Goal: Check status: Check status

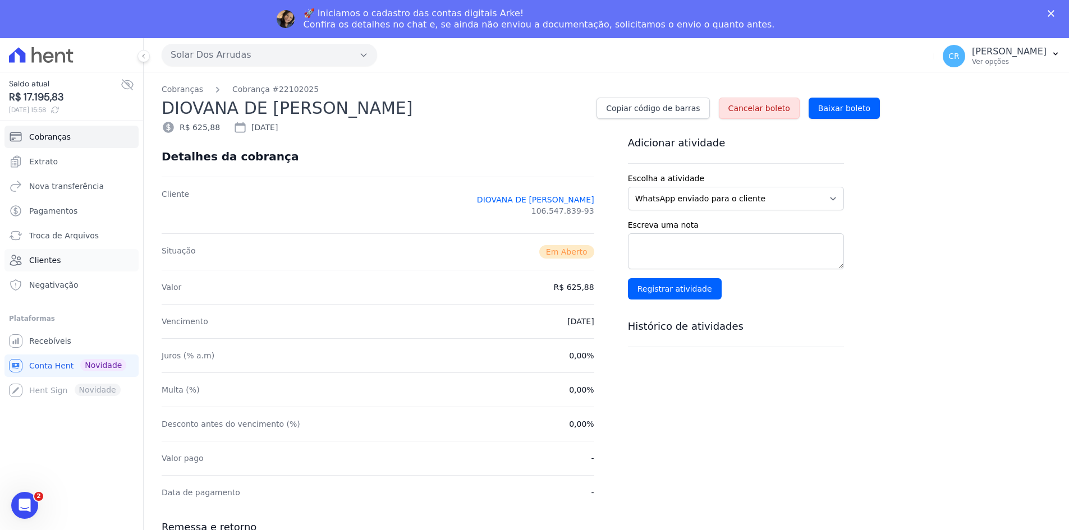
click at [45, 262] on span "Clientes" at bounding box center [44, 260] width 31 height 11
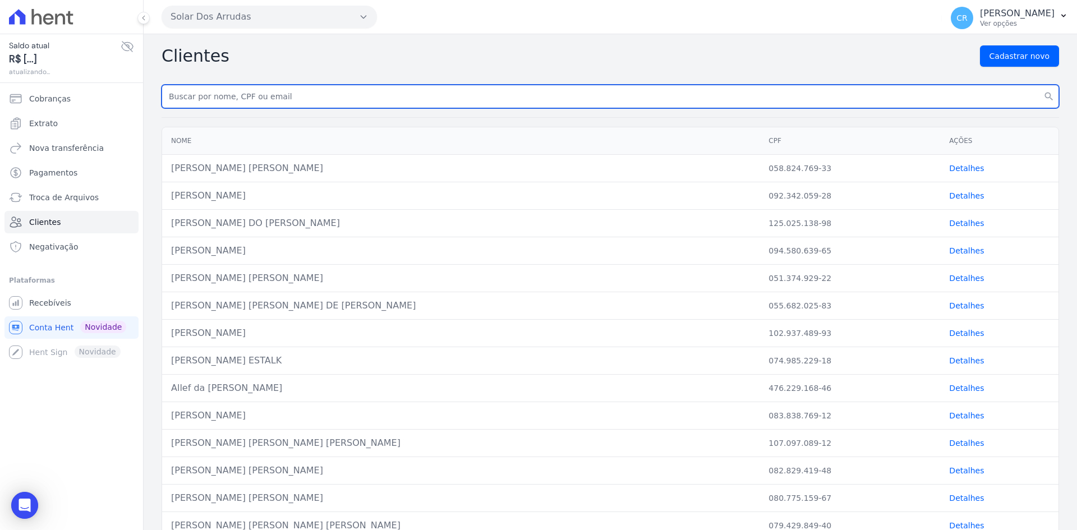
click at [273, 90] on div "Clientes Cadastrar novo search Nome CPF Ações [PERSON_NAME] [PERSON_NAME] 058.8…" at bounding box center [611, 462] width 934 height 857
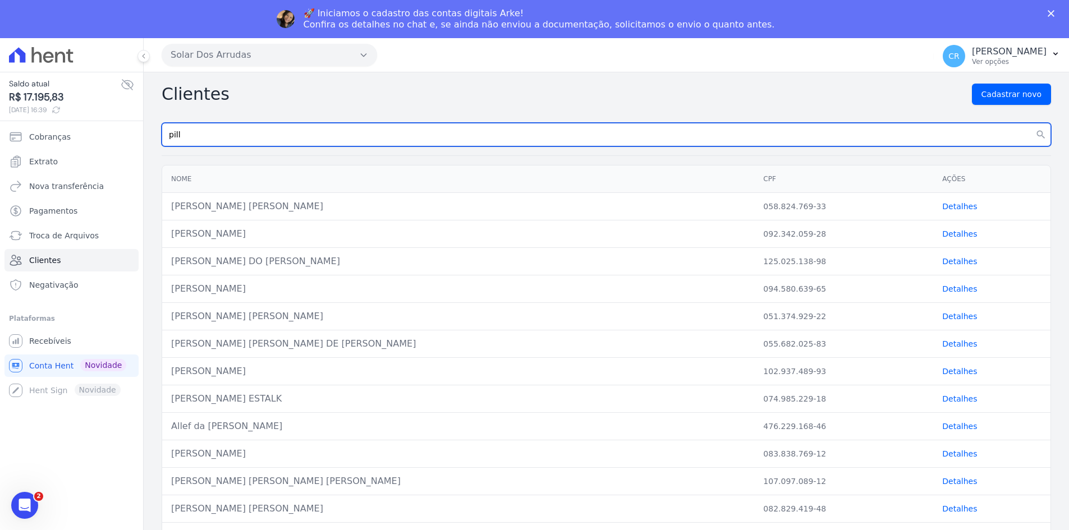
type input "pilly"
click at [1031, 123] on button "search" at bounding box center [1041, 135] width 20 height 24
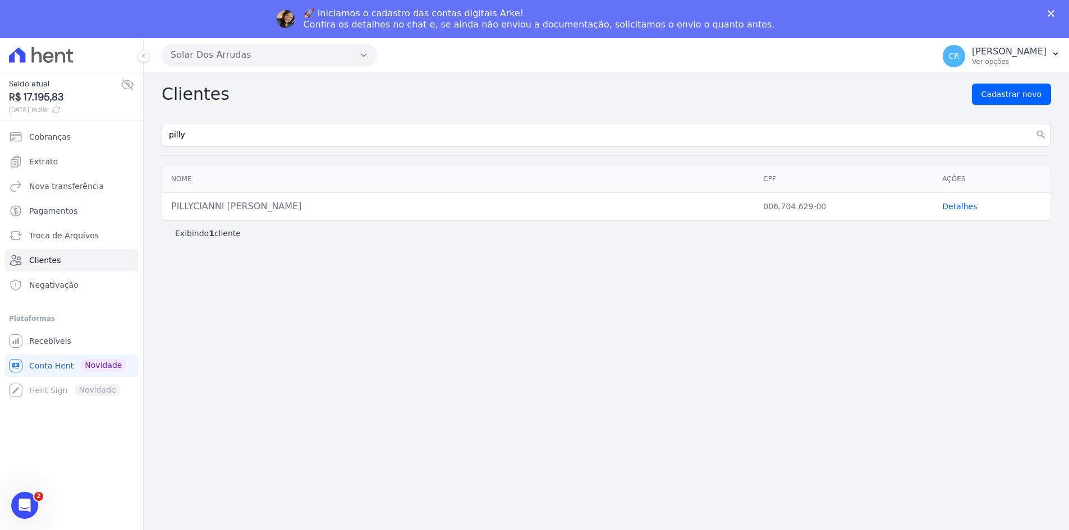
click at [949, 206] on link "Detalhes" at bounding box center [959, 206] width 35 height 9
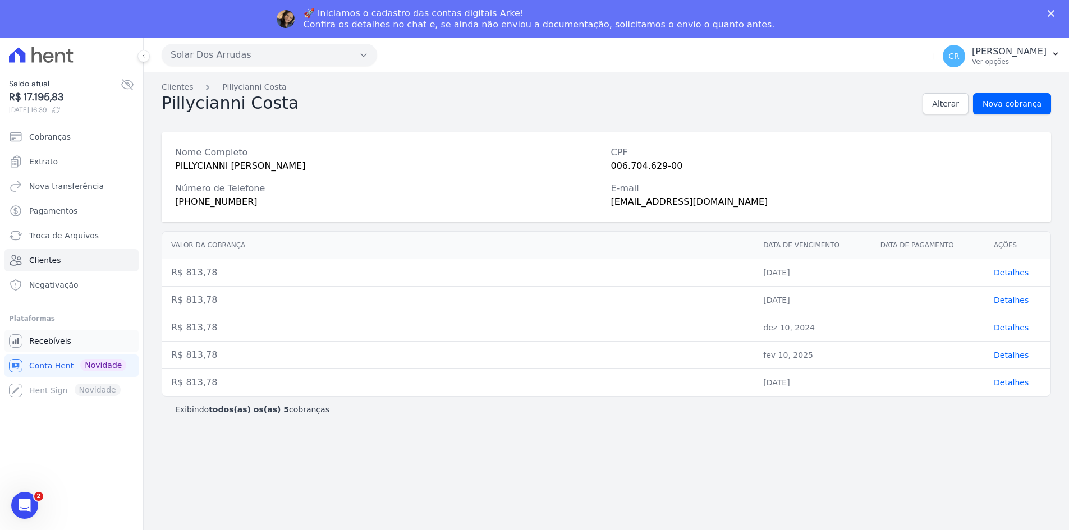
click at [47, 339] on span "Recebíveis" at bounding box center [50, 341] width 42 height 11
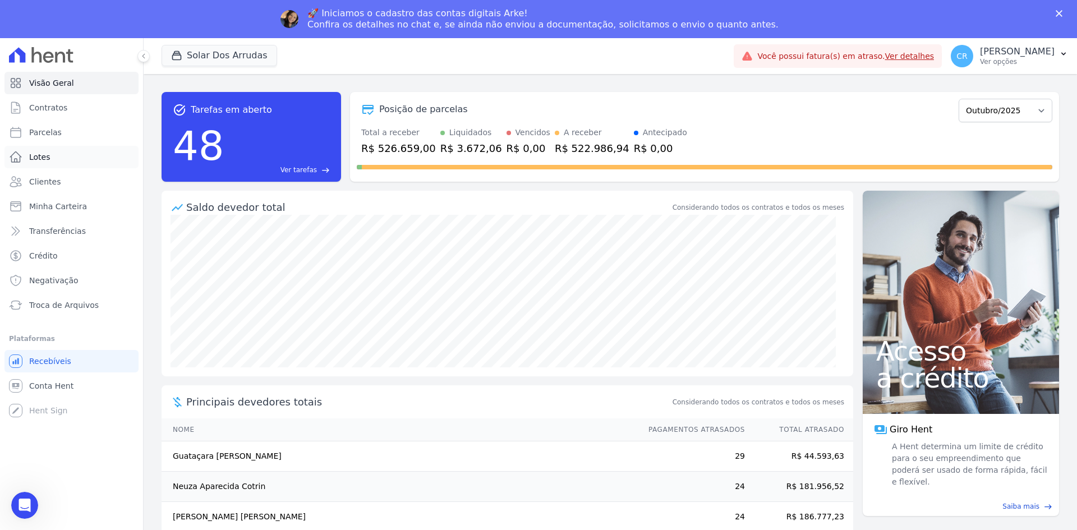
click at [38, 146] on link "Lotes" at bounding box center [71, 157] width 134 height 22
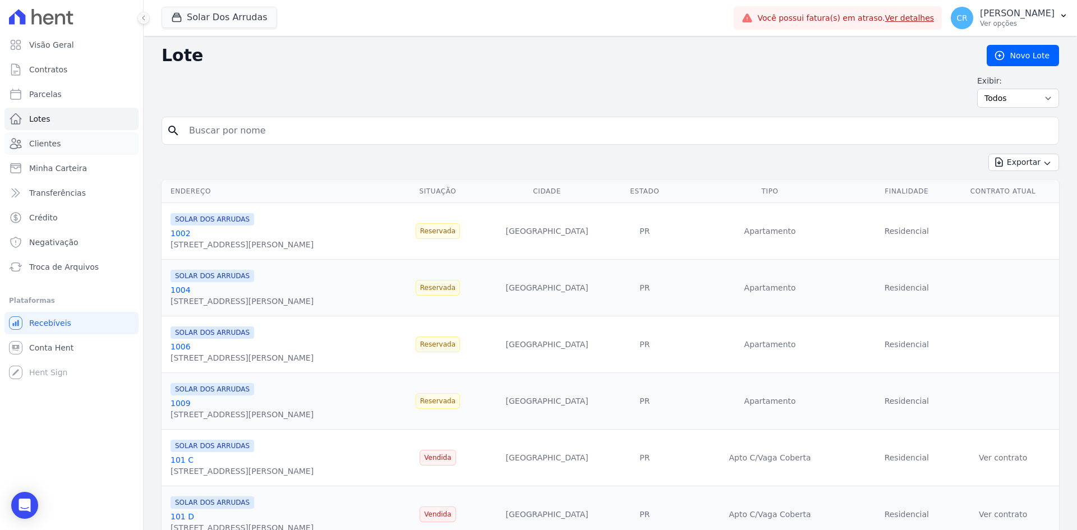
click at [44, 144] on span "Clientes" at bounding box center [44, 143] width 31 height 11
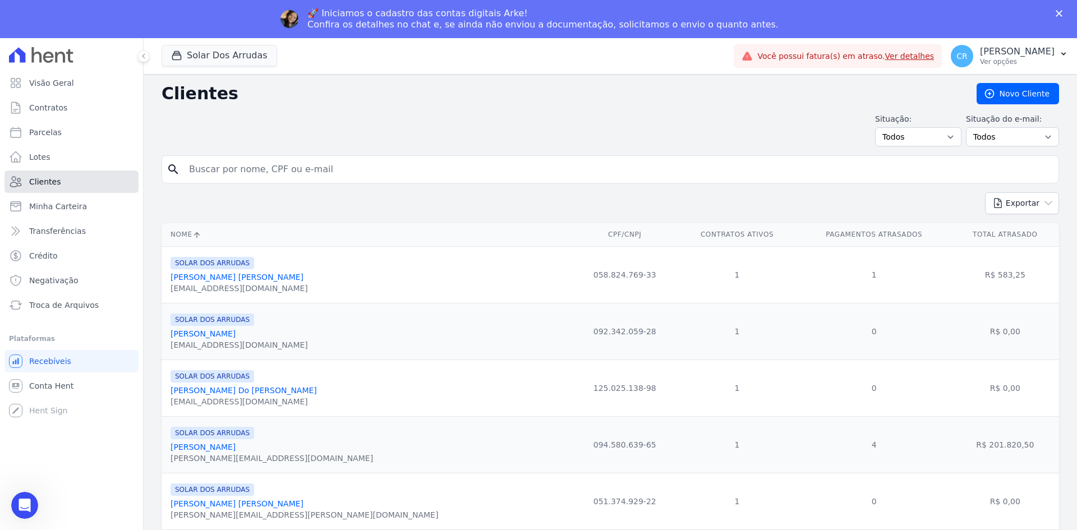
click at [54, 176] on span "Clientes" at bounding box center [44, 181] width 31 height 11
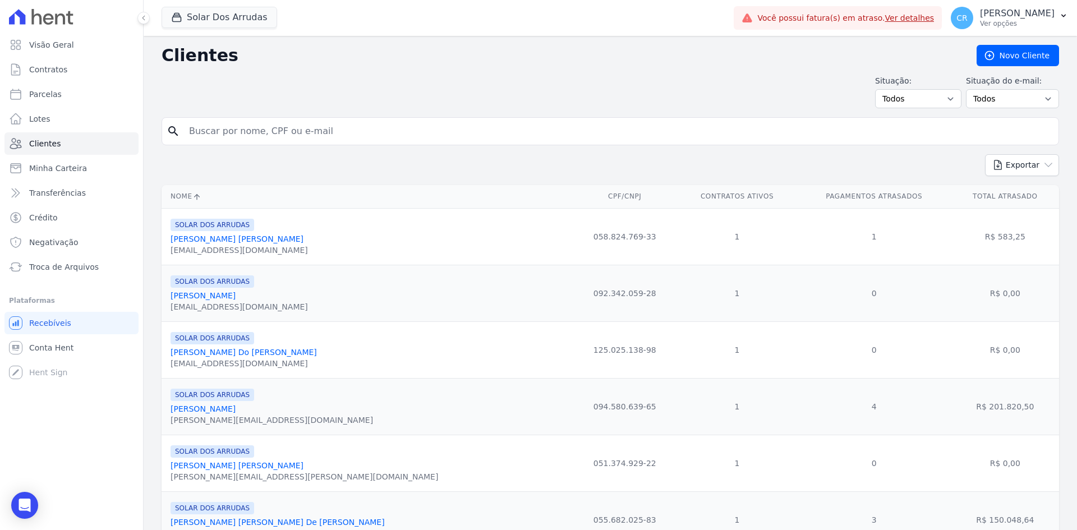
click at [241, 135] on input "search" at bounding box center [618, 131] width 872 height 22
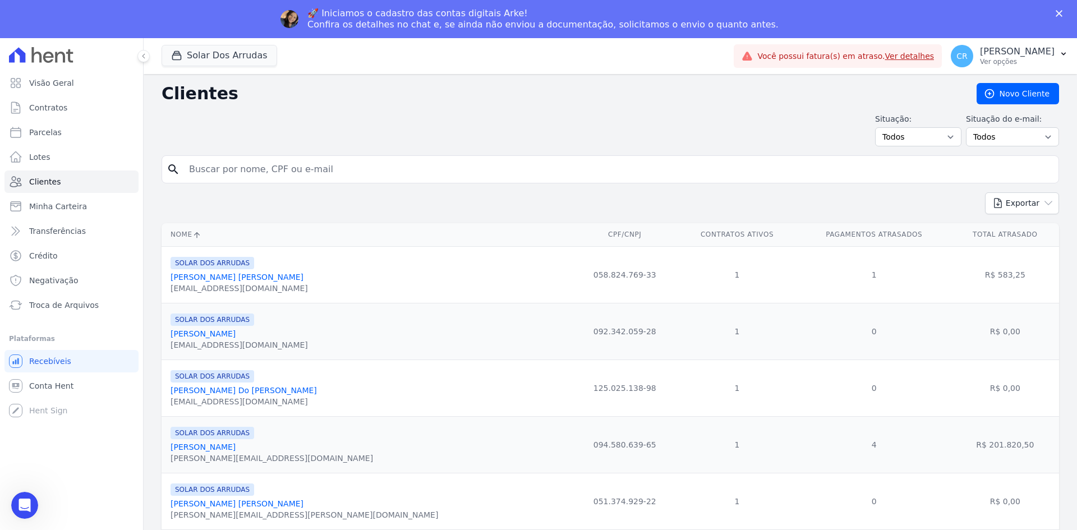
click at [214, 167] on input "search" at bounding box center [618, 169] width 872 height 22
type input "pilly"
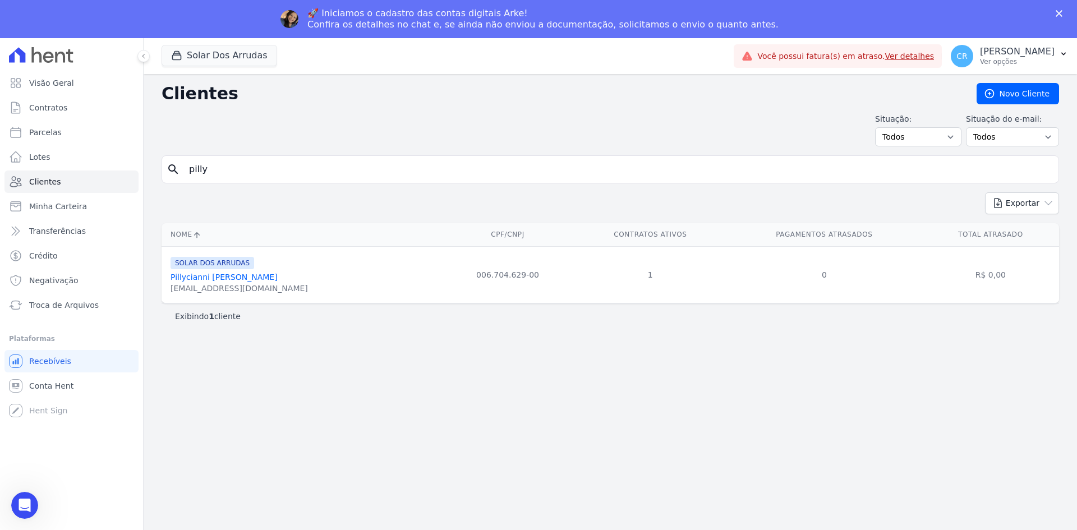
click at [227, 274] on link "Pillycianni [PERSON_NAME]" at bounding box center [224, 277] width 107 height 9
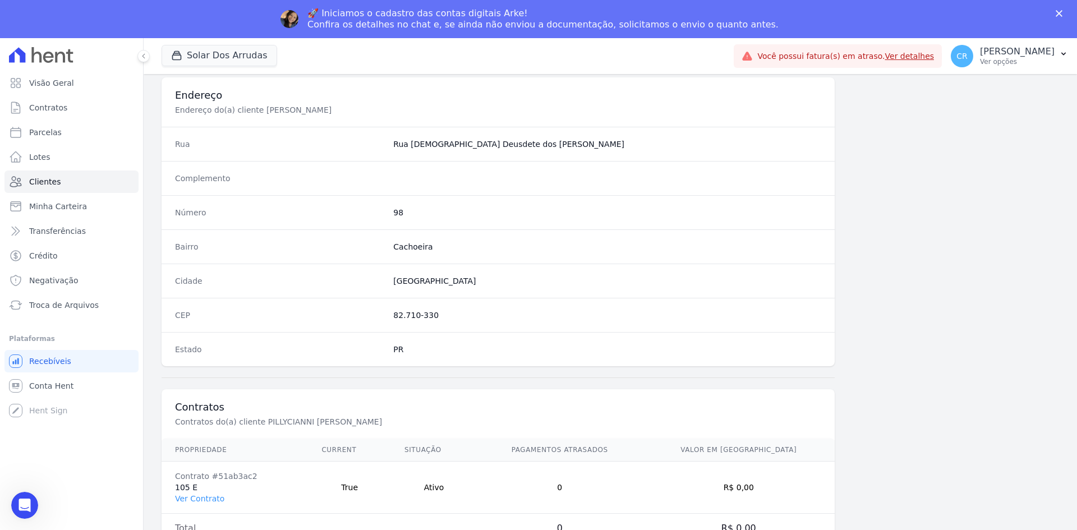
scroll to position [520, 0]
click at [201, 499] on link "Ver Contrato" at bounding box center [199, 496] width 49 height 9
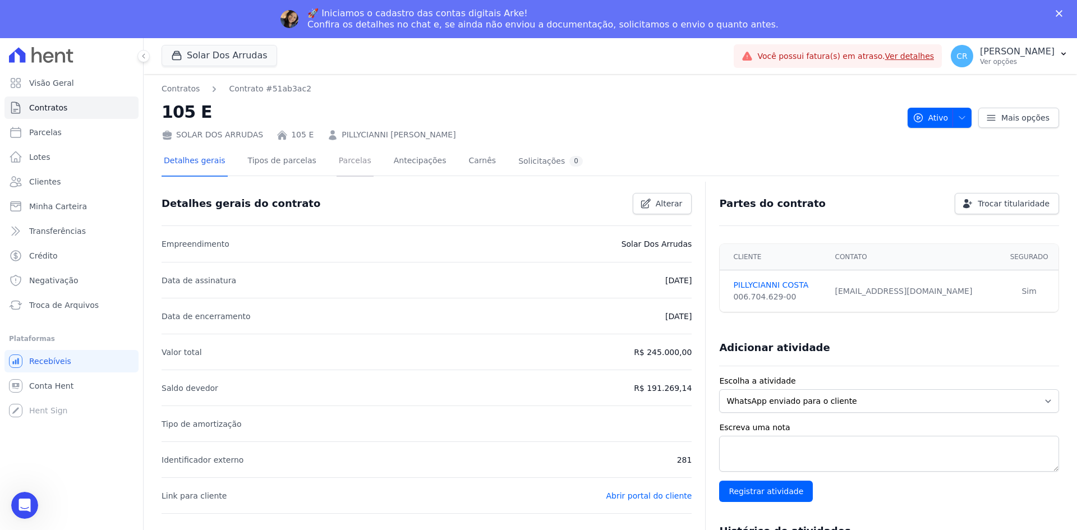
click at [345, 154] on link "Parcelas" at bounding box center [355, 162] width 37 height 30
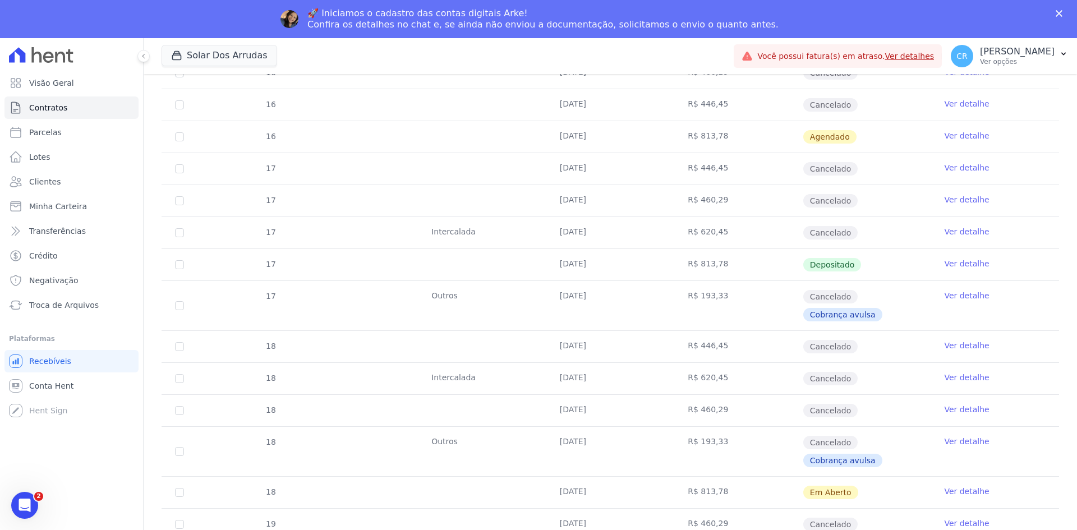
scroll to position [1627, 0]
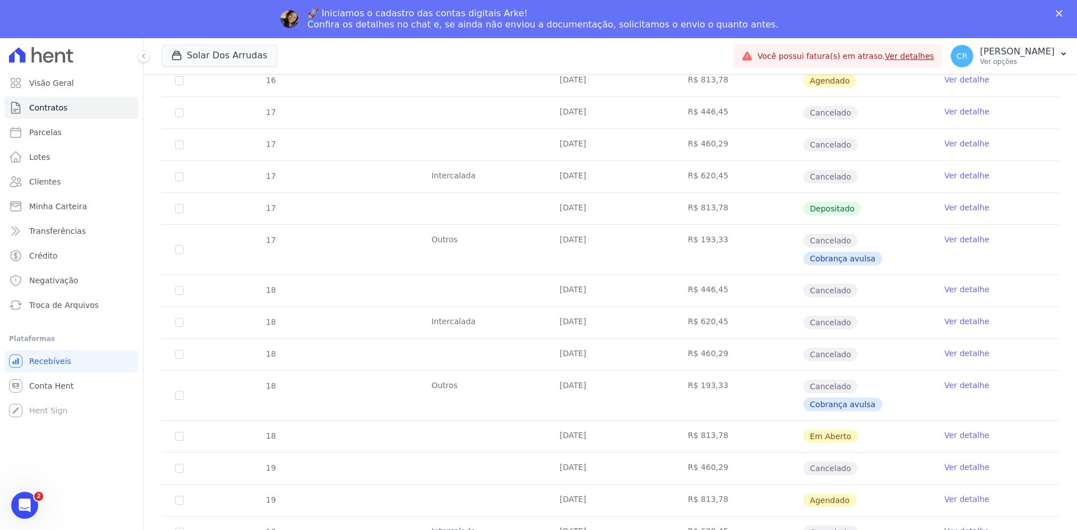
click at [975, 436] on link "Ver detalhe" at bounding box center [966, 435] width 45 height 11
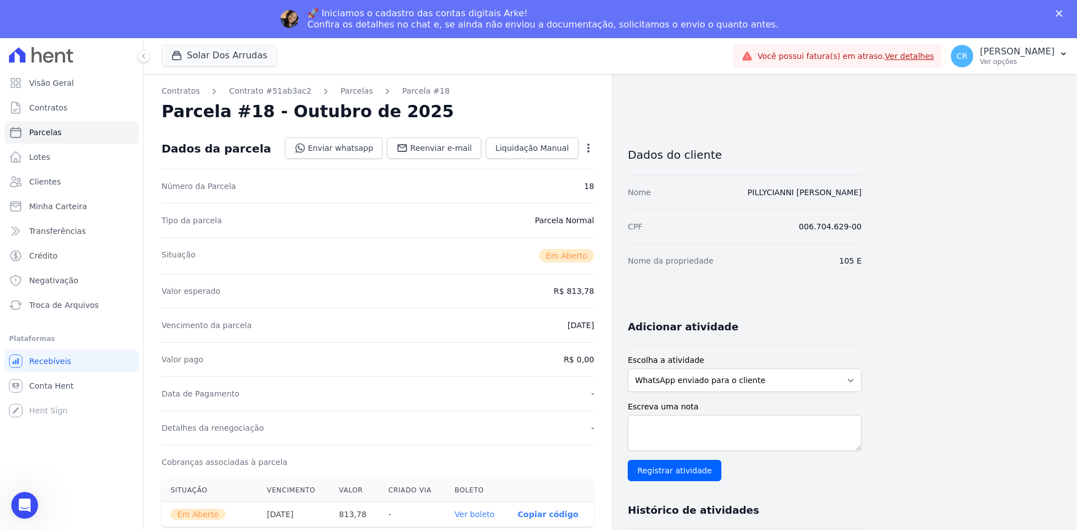
scroll to position [112, 0]
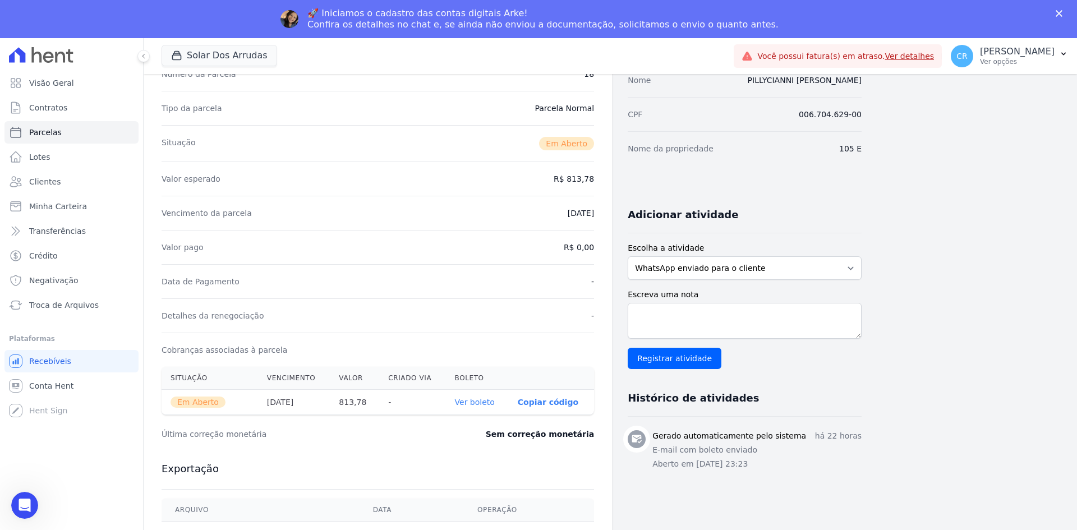
click at [538, 398] on p "Copiar código" at bounding box center [548, 402] width 61 height 9
click at [492, 401] on link "Ver boleto" at bounding box center [481, 403] width 40 height 9
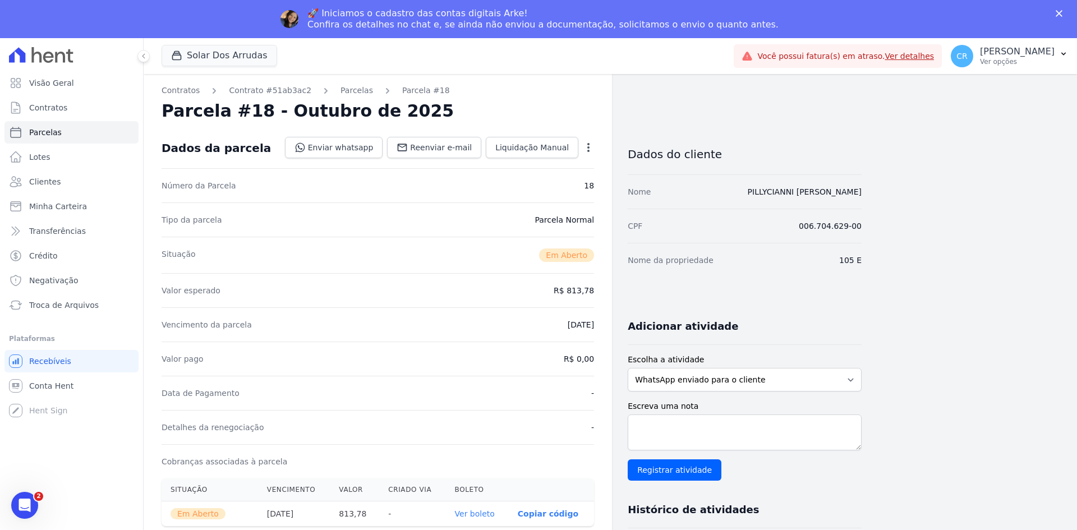
scroll to position [0, 0]
click at [44, 134] on span "Parcelas" at bounding box center [45, 132] width 33 height 11
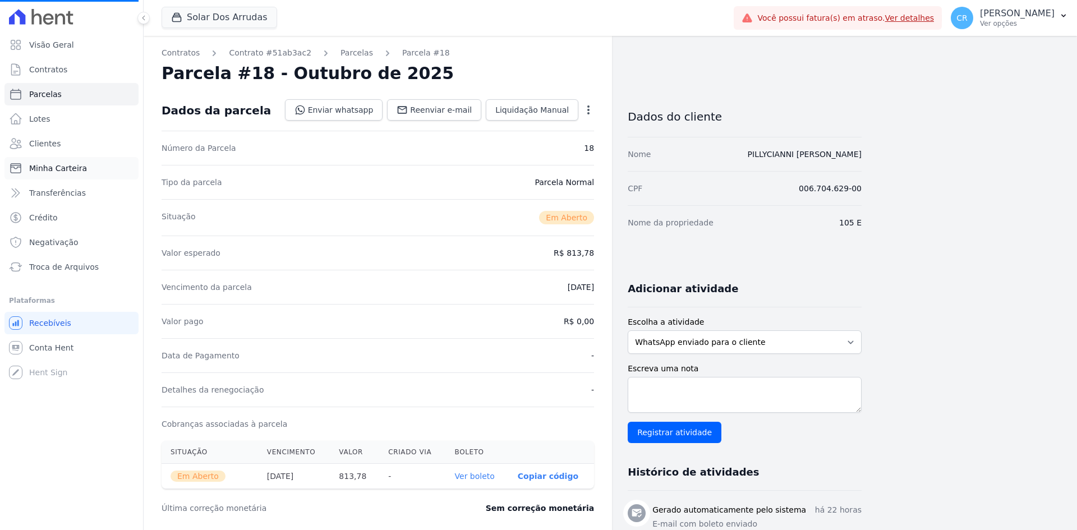
select select
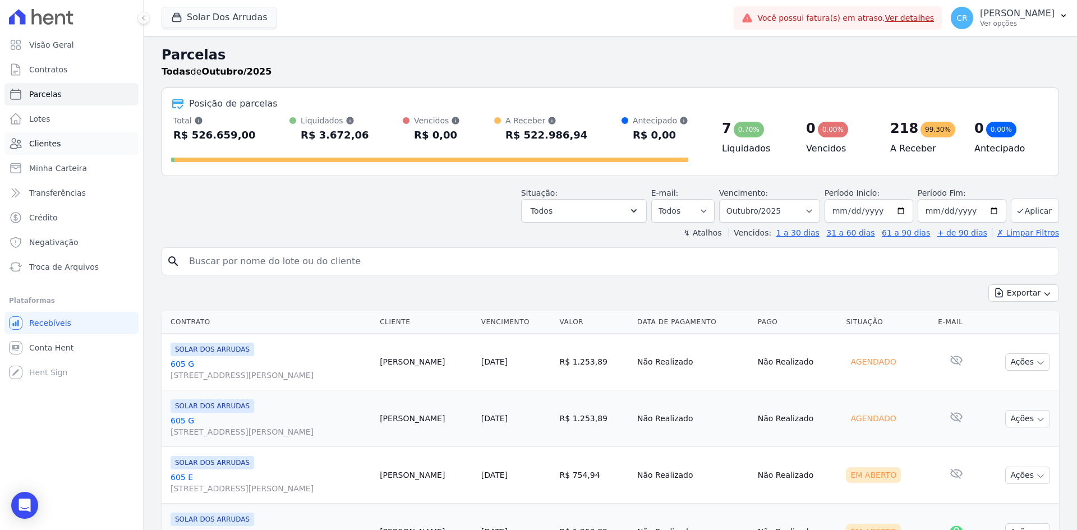
click at [49, 142] on span "Clientes" at bounding box center [44, 143] width 31 height 11
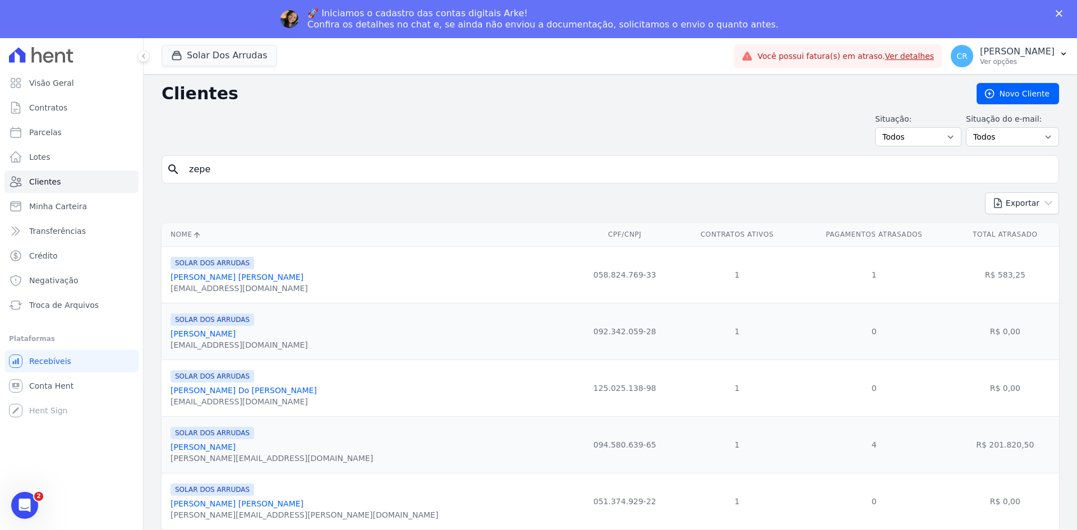
type input "zepe"
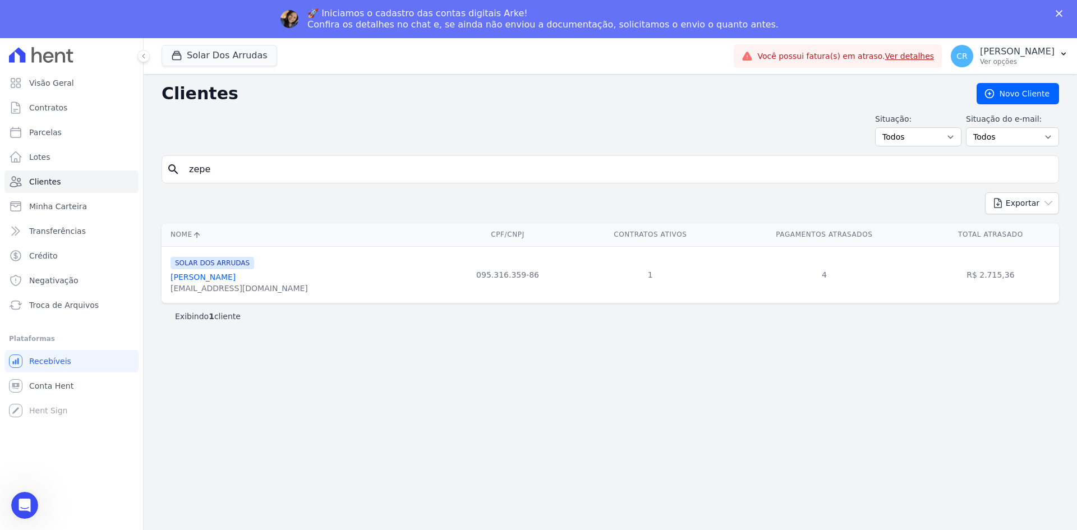
click at [209, 274] on link "[PERSON_NAME]" at bounding box center [203, 277] width 65 height 9
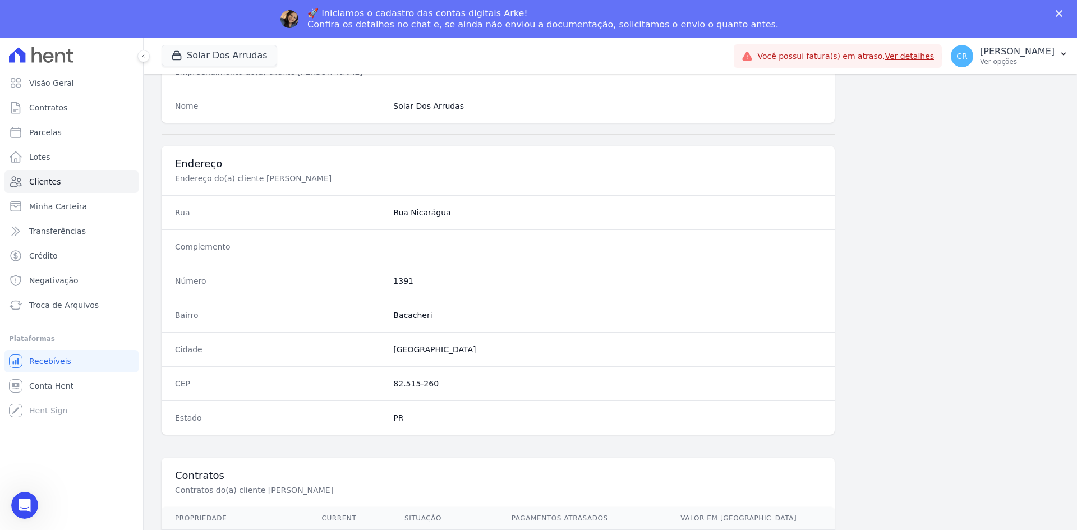
scroll to position [520, 0]
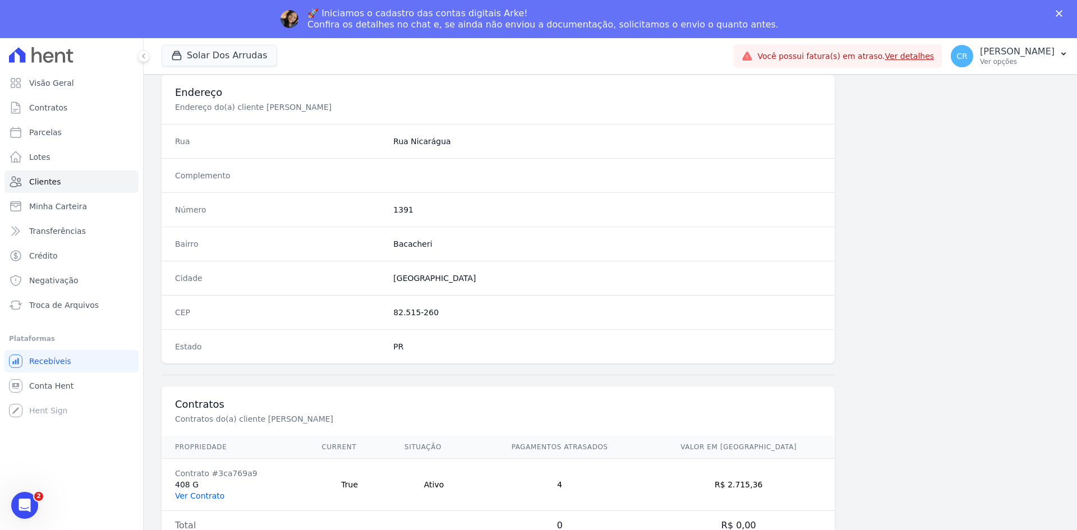
click at [209, 497] on link "Ver Contrato" at bounding box center [199, 496] width 49 height 9
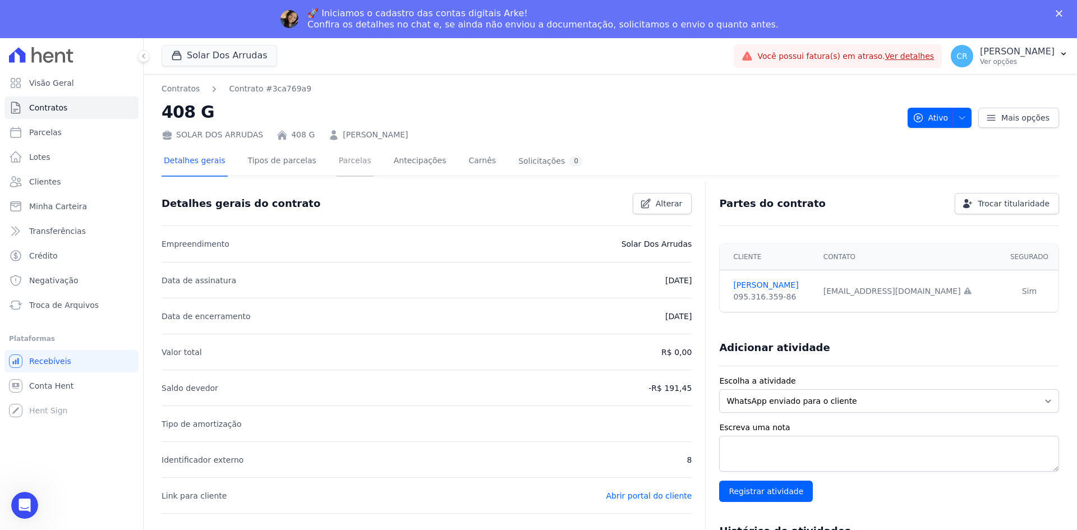
click at [346, 162] on link "Parcelas" at bounding box center [355, 162] width 37 height 30
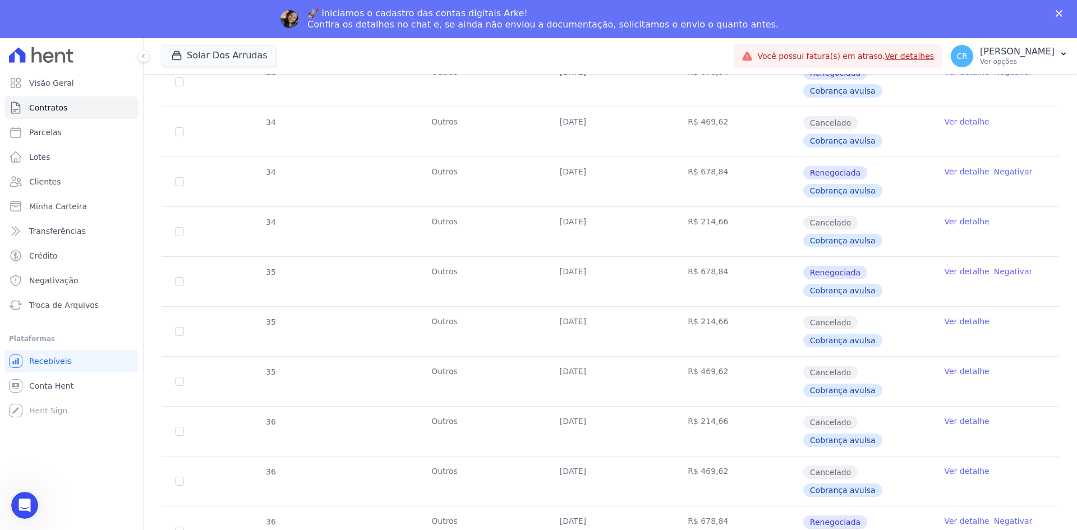
scroll to position [718, 0]
